Goal: Transaction & Acquisition: Purchase product/service

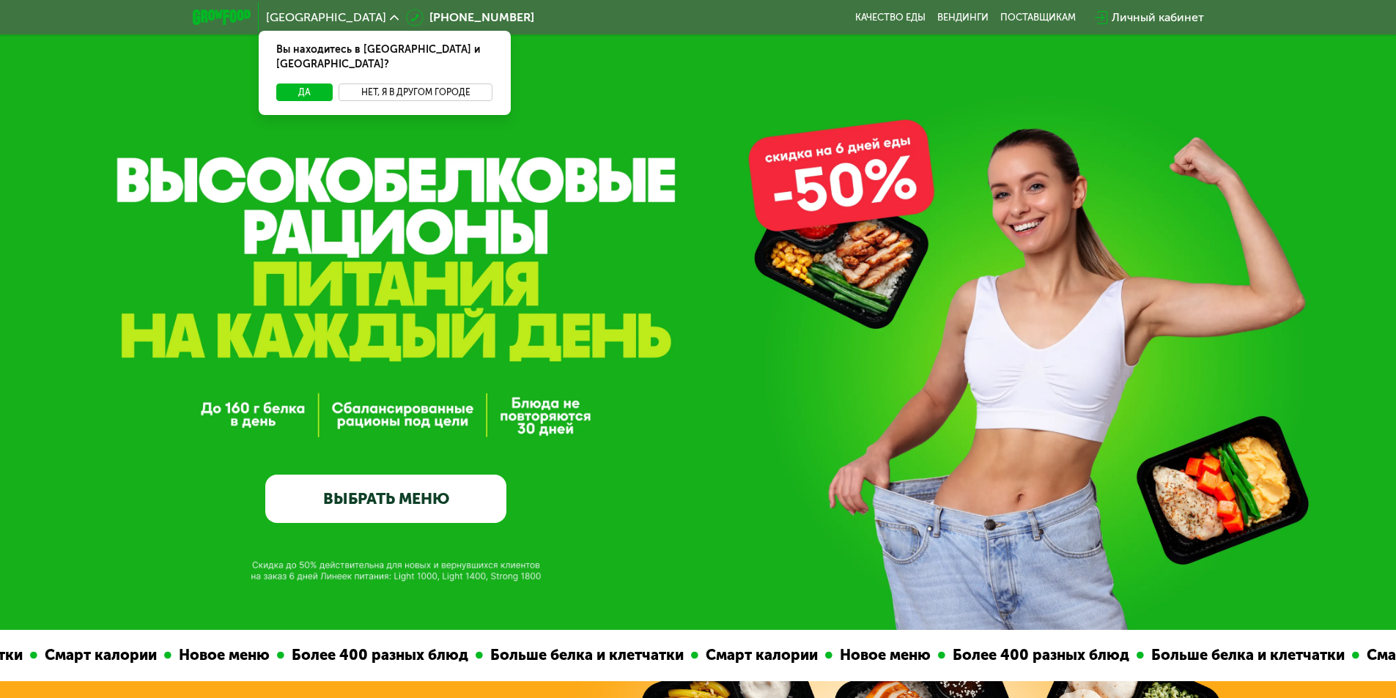
click at [368, 84] on button "Нет, я в другом городе" at bounding box center [416, 93] width 155 height 18
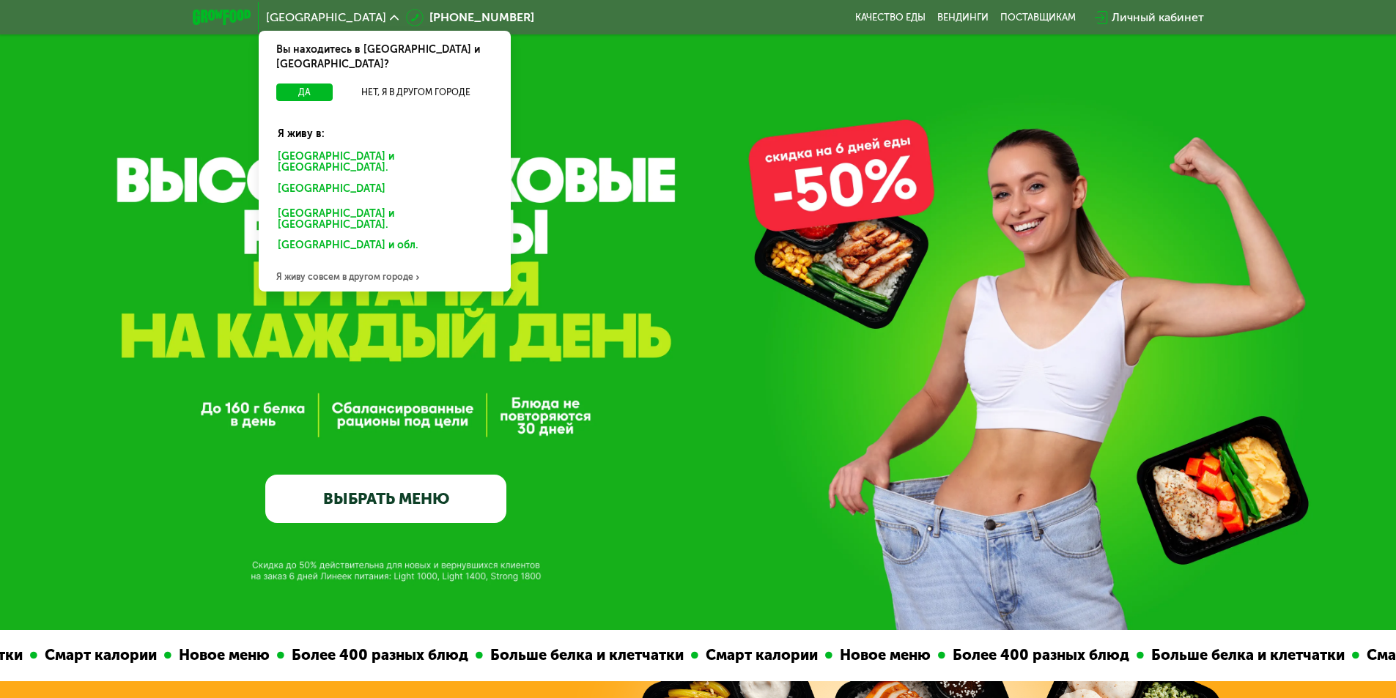
click at [326, 147] on div "Санкт-Петербурге и обл." at bounding box center [384, 162] width 234 height 31
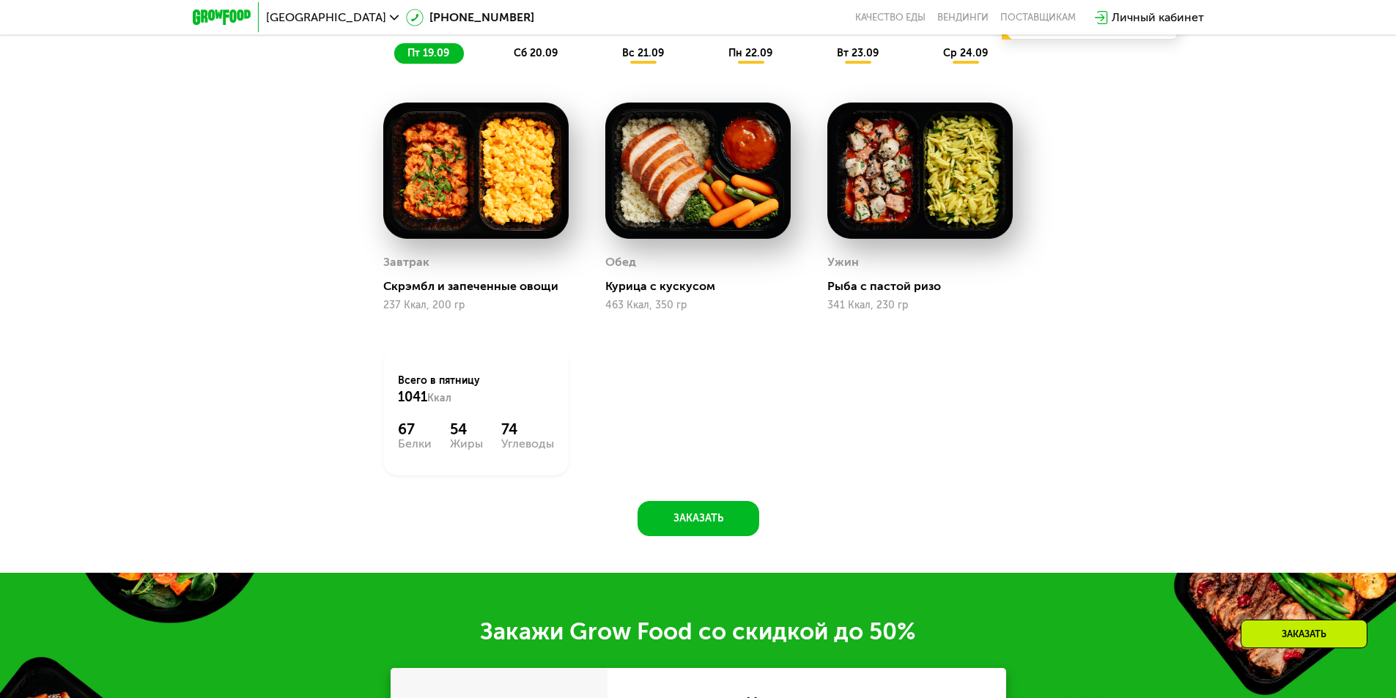
scroll to position [1246, 0]
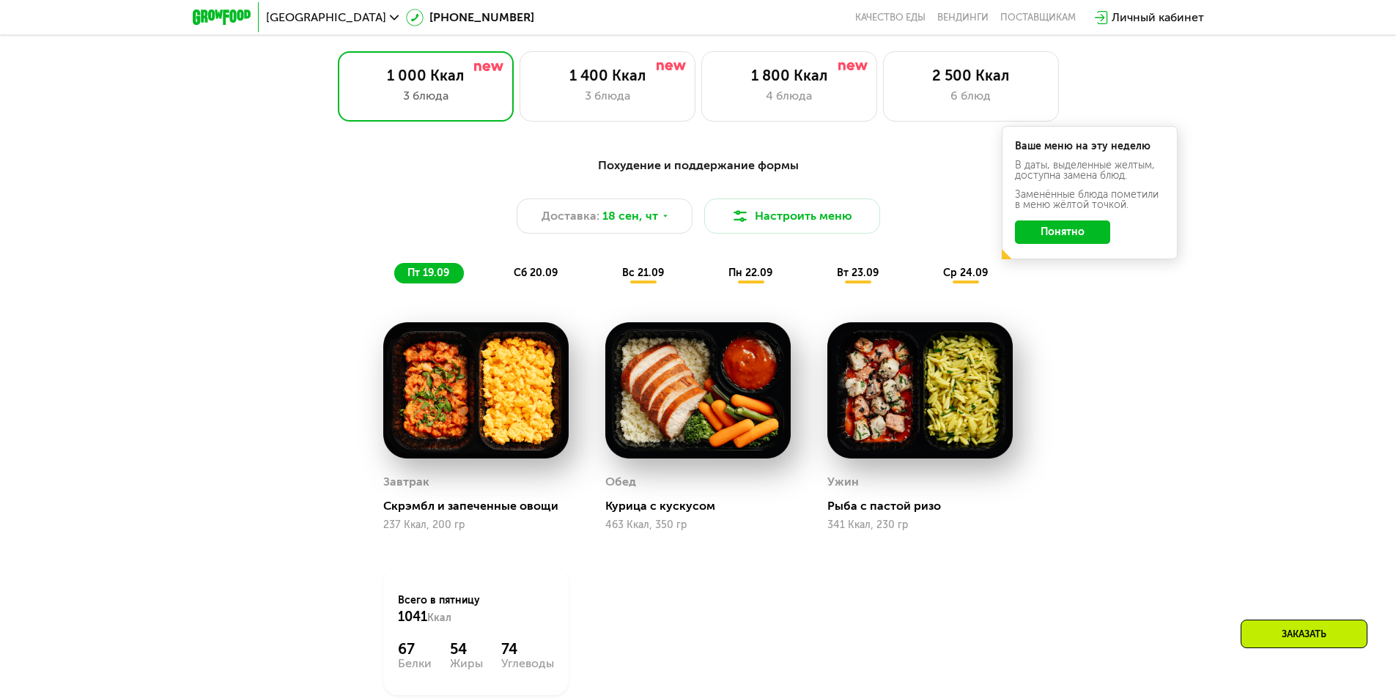
click at [1026, 239] on button "Понятно" at bounding box center [1062, 232] width 95 height 23
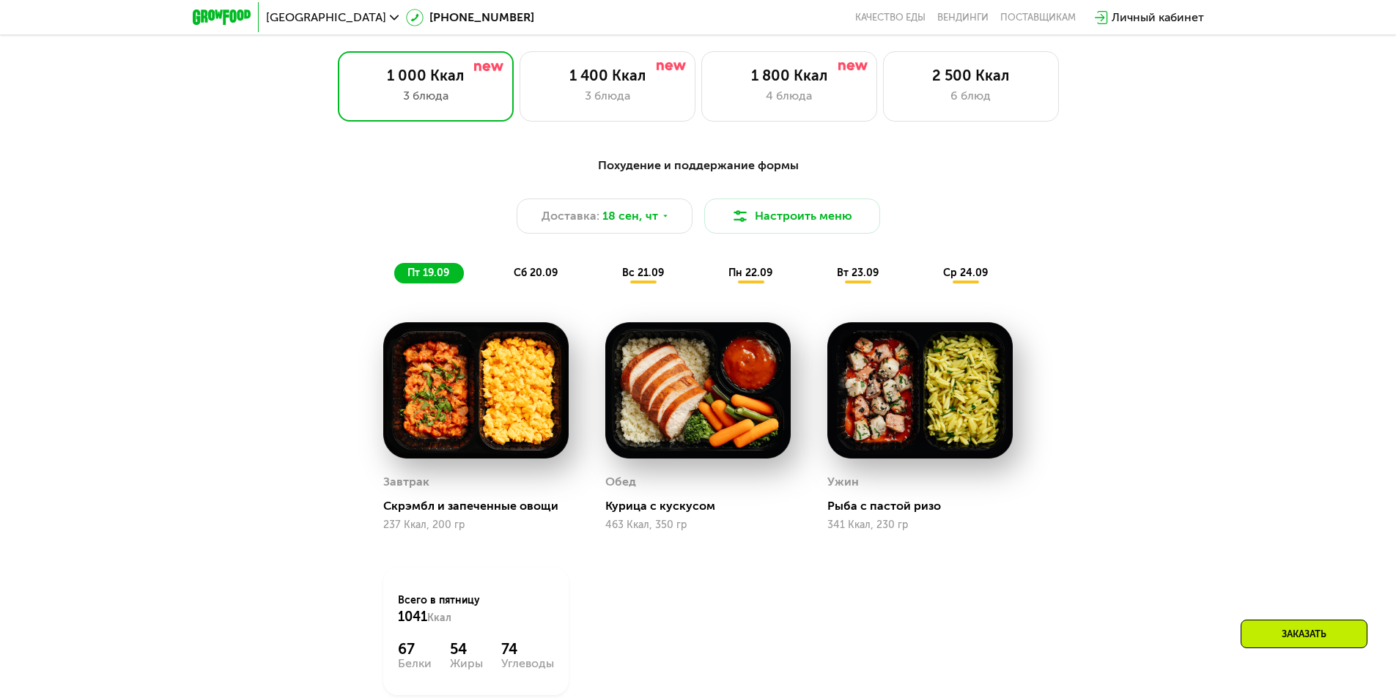
click at [550, 270] on div "сб 20.09" at bounding box center [536, 273] width 72 height 21
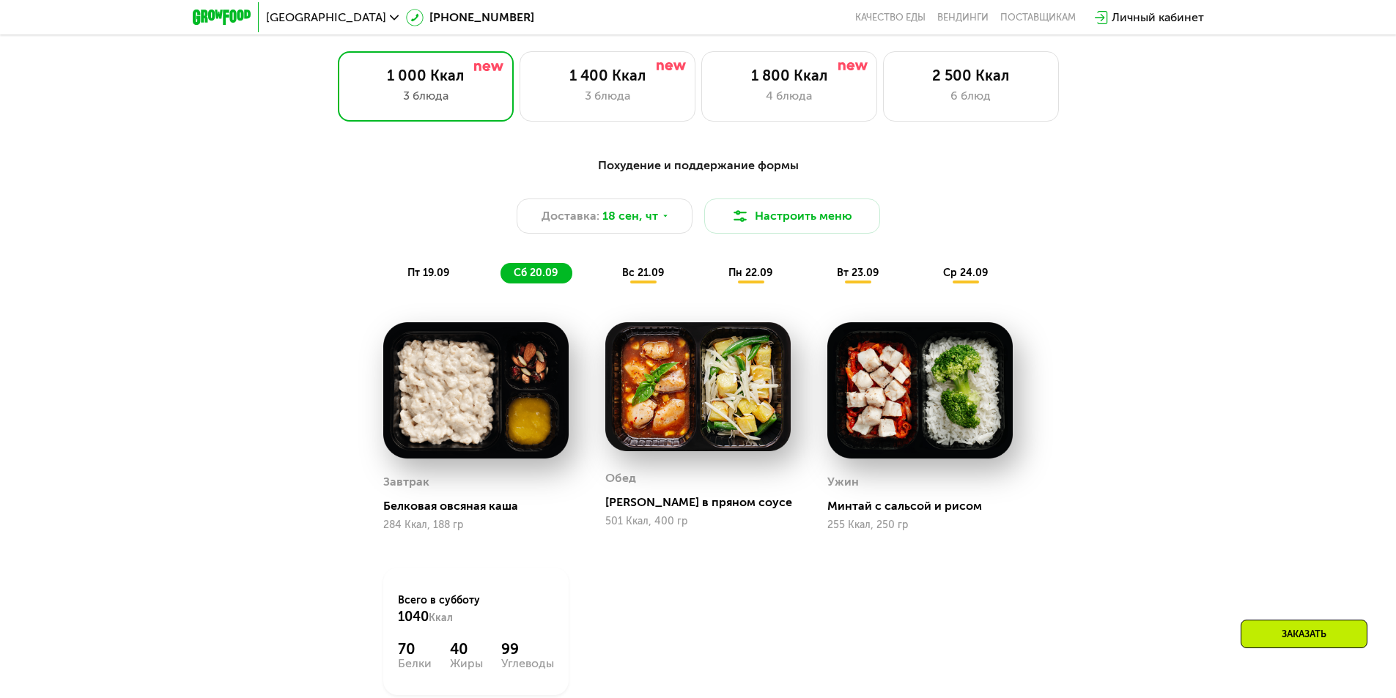
click at [651, 279] on span "вс 21.09" at bounding box center [643, 273] width 42 height 12
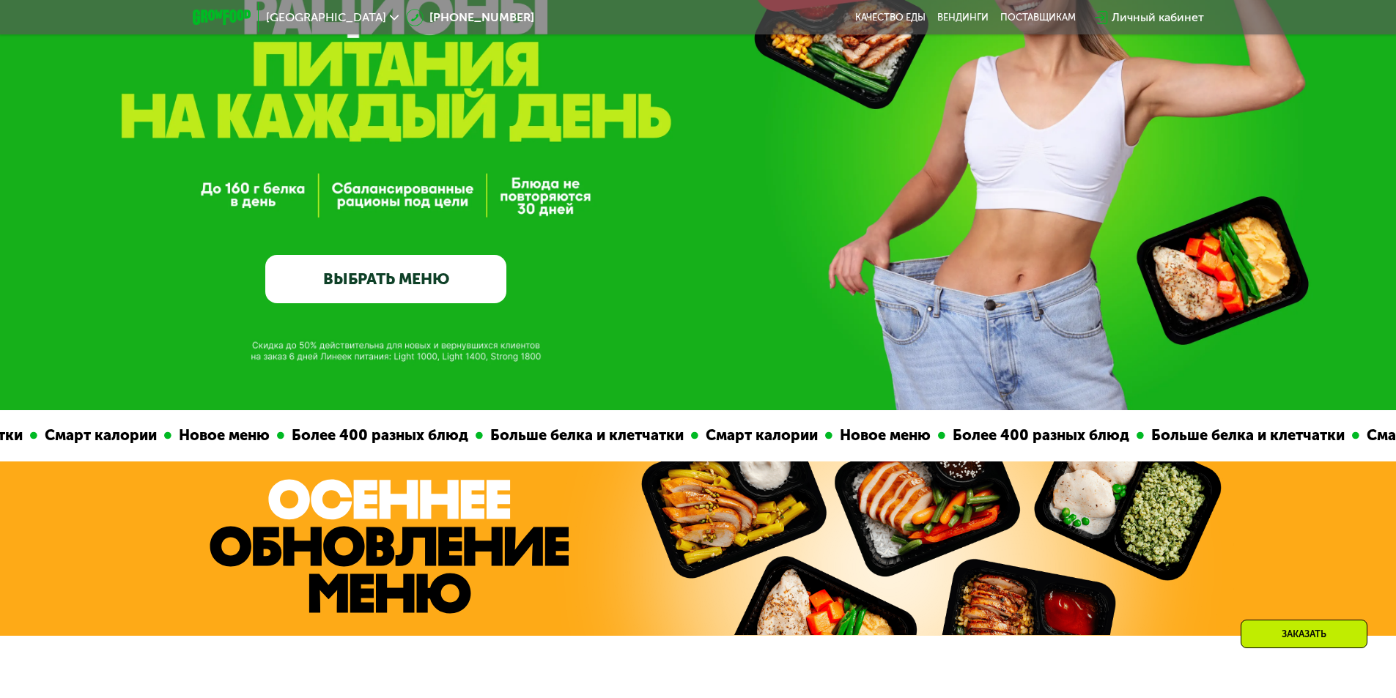
scroll to position [73, 0]
